Goal: Task Accomplishment & Management: Manage account settings

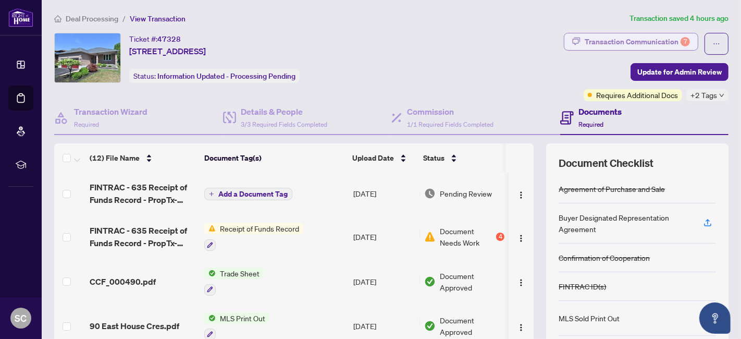
click at [612, 45] on div "Transaction Communication 7" at bounding box center [636, 41] width 105 height 17
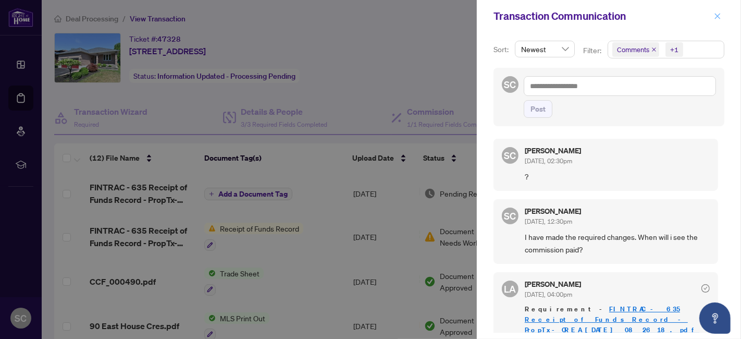
click at [714, 14] on icon "close" at bounding box center [717, 16] width 7 height 7
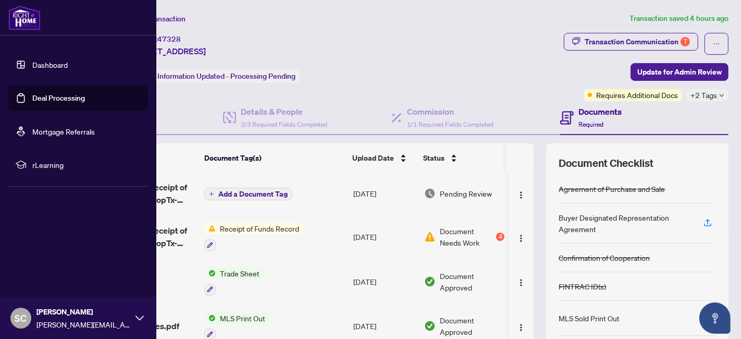
click at [43, 103] on link "Deal Processing" at bounding box center [58, 97] width 53 height 9
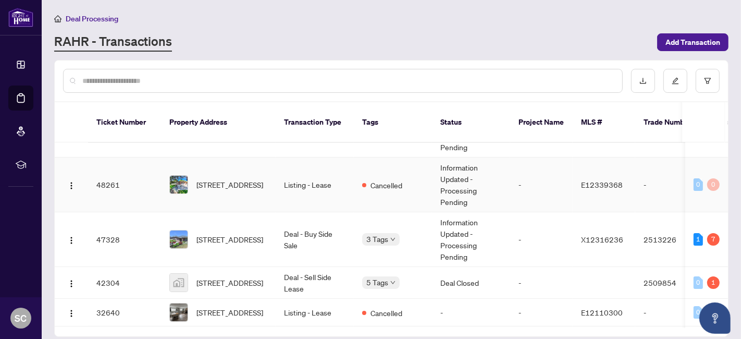
scroll to position [58, 0]
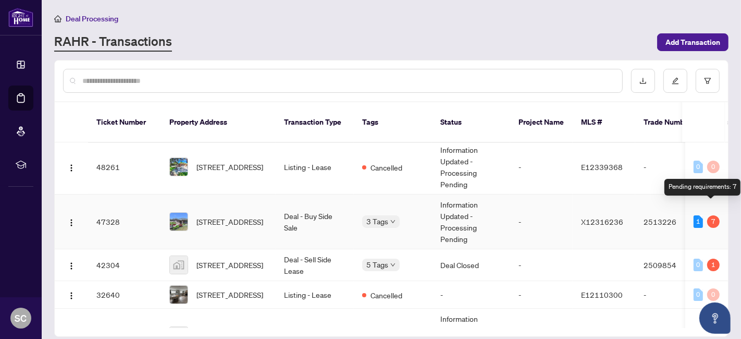
click at [712, 215] on div "7" at bounding box center [713, 221] width 13 height 13
click at [514, 203] on td "-" at bounding box center [541, 221] width 63 height 55
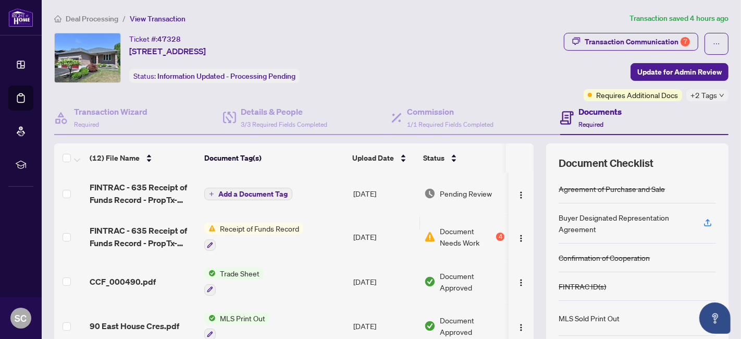
click at [272, 227] on span "Receipt of Funds Record" at bounding box center [260, 227] width 88 height 11
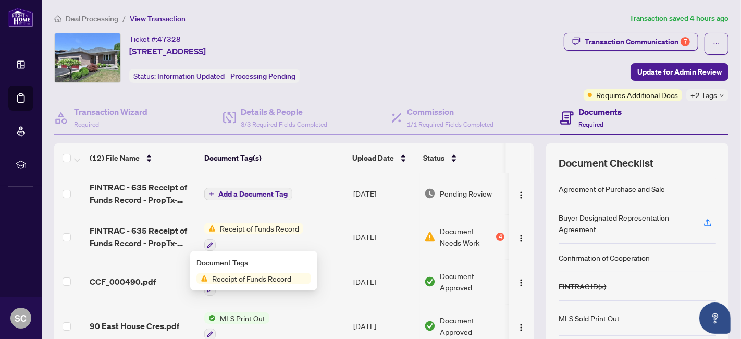
click at [266, 279] on span "Receipt of Funds Record" at bounding box center [252, 277] width 88 height 11
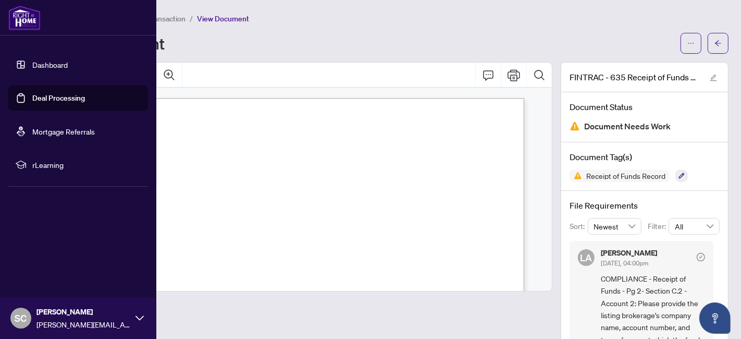
click at [41, 129] on link "Mortgage Referrals" at bounding box center [63, 131] width 63 height 9
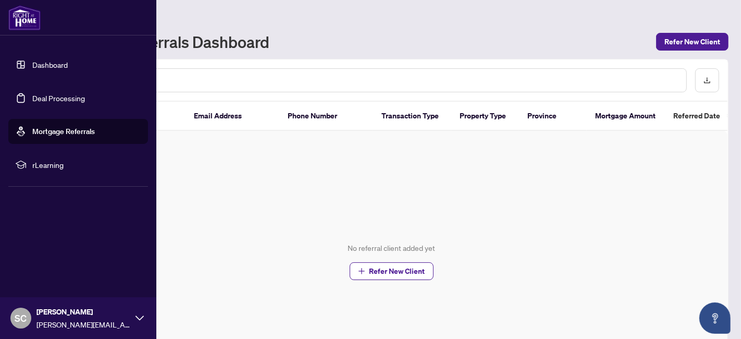
click at [49, 100] on link "Deal Processing" at bounding box center [58, 97] width 53 height 9
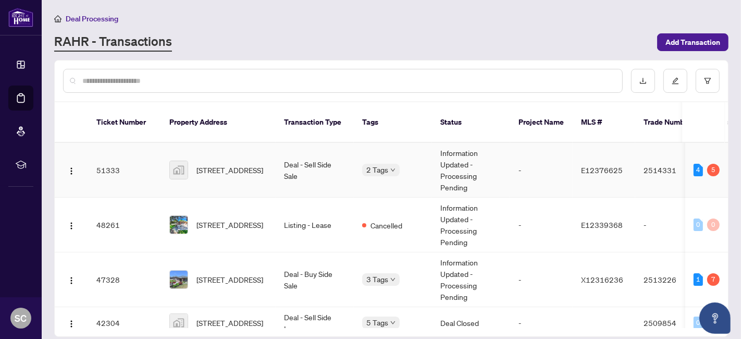
click at [532, 152] on td "-" at bounding box center [541, 170] width 63 height 55
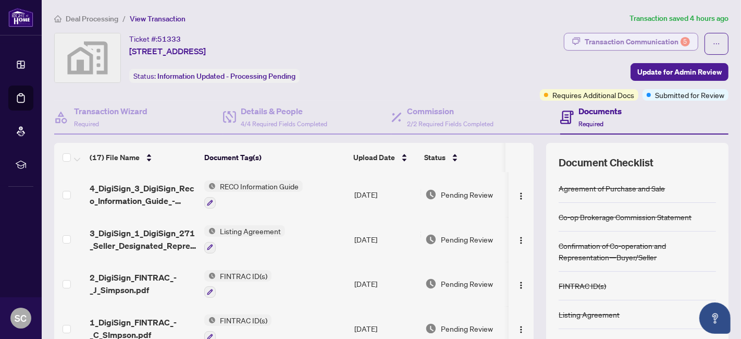
click at [655, 39] on div "Transaction Communication 5" at bounding box center [636, 41] width 105 height 17
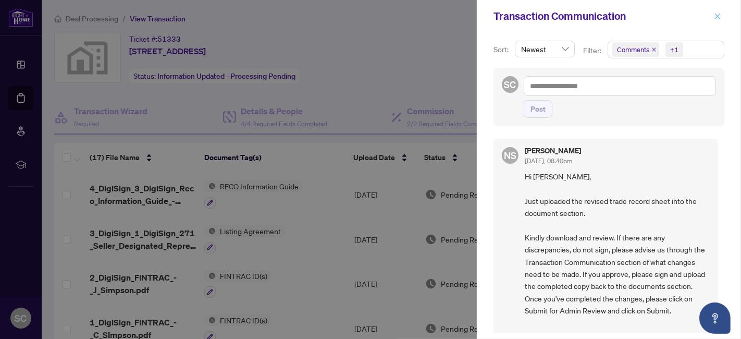
click at [717, 15] on icon "close" at bounding box center [717, 16] width 7 height 7
